Goal: Find specific page/section: Find specific page/section

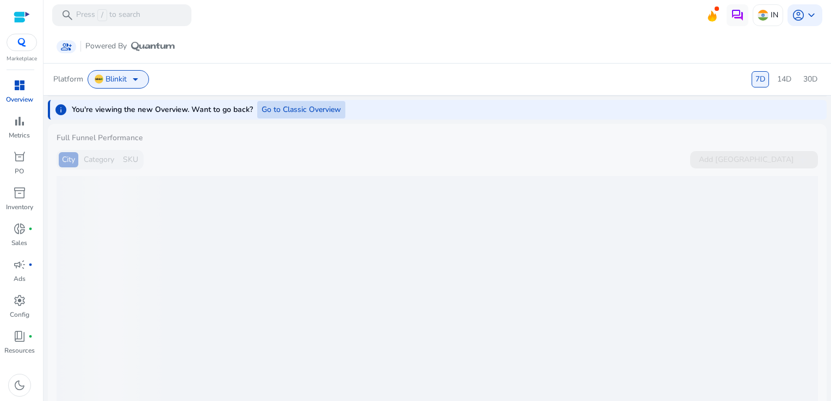
click at [276, 107] on span "Go to Classic Overview" at bounding box center [301, 109] width 79 height 11
